Goal: Use online tool/utility

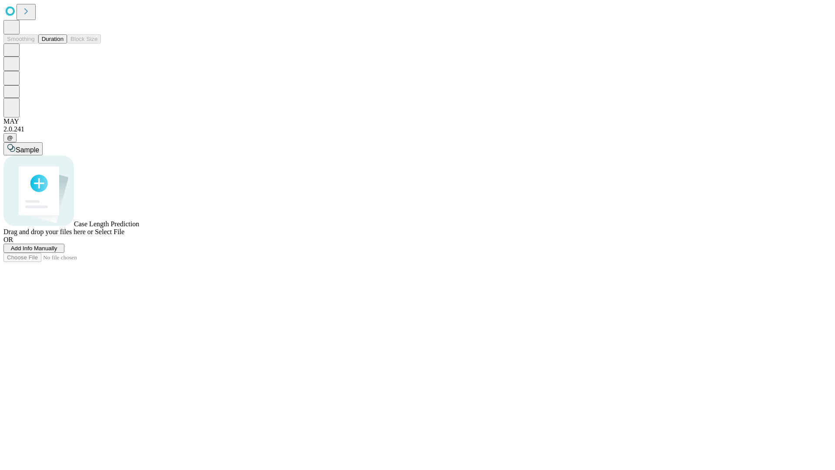
click at [63, 43] on button "Duration" at bounding box center [52, 38] width 29 height 9
click at [39, 146] on span "Sample" at bounding box center [27, 149] width 23 height 7
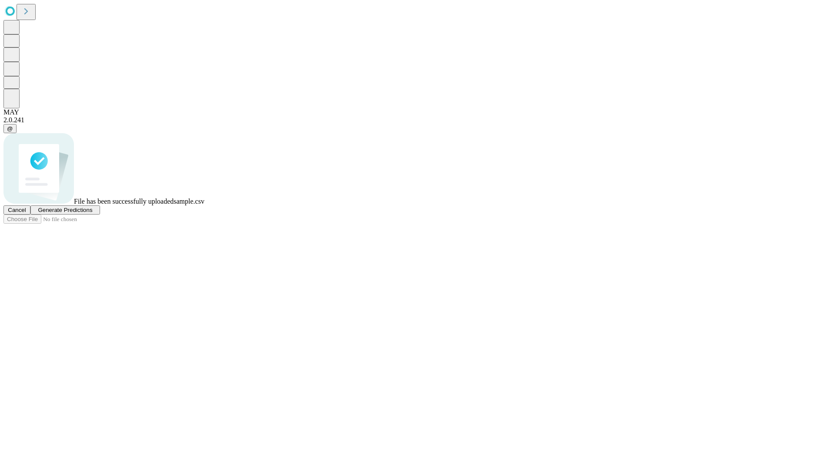
click at [92, 213] on span "Generate Predictions" at bounding box center [65, 210] width 54 height 7
